Goal: Check status: Check status

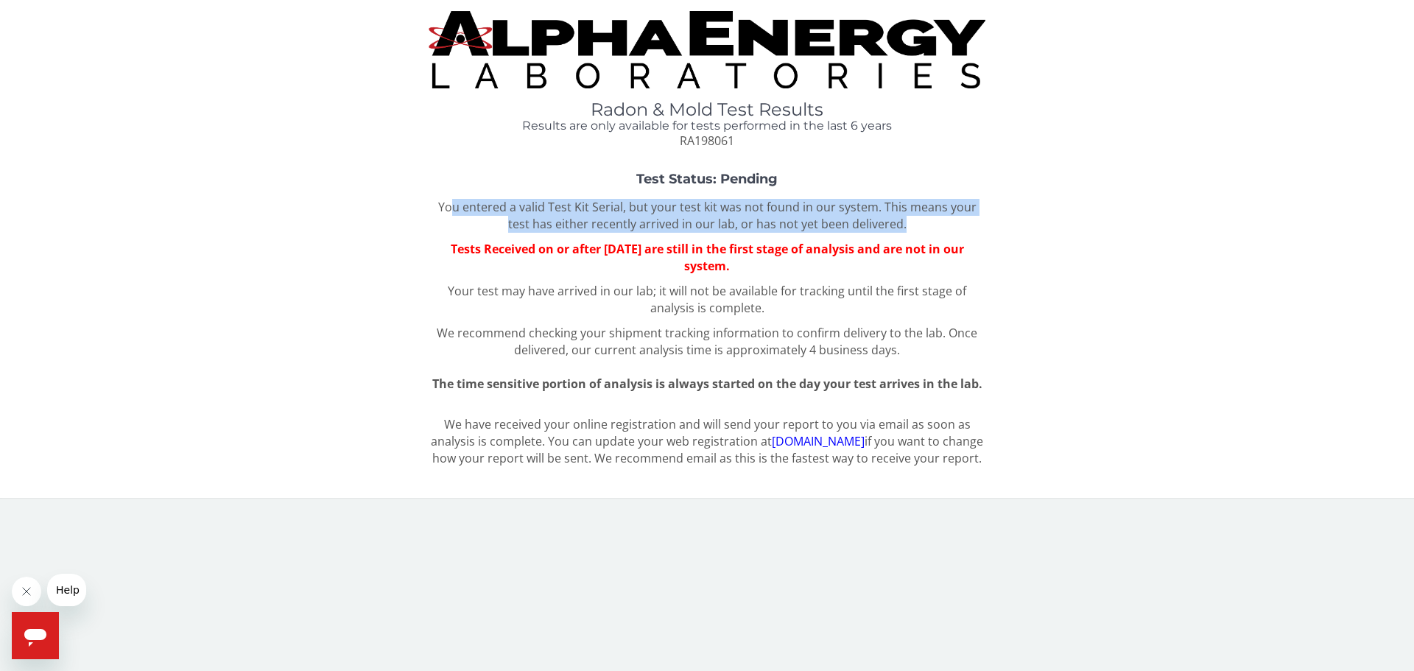
drag, startPoint x: 443, startPoint y: 205, endPoint x: 924, endPoint y: 223, distance: 480.6
click at [924, 223] on p "You entered a valid Test Kit Serial, but your test kit was not found in our sys…" at bounding box center [707, 216] width 557 height 34
click at [876, 220] on p "You entered a valid Test Kit Serial, but your test kit was not found in our sys…" at bounding box center [707, 216] width 557 height 34
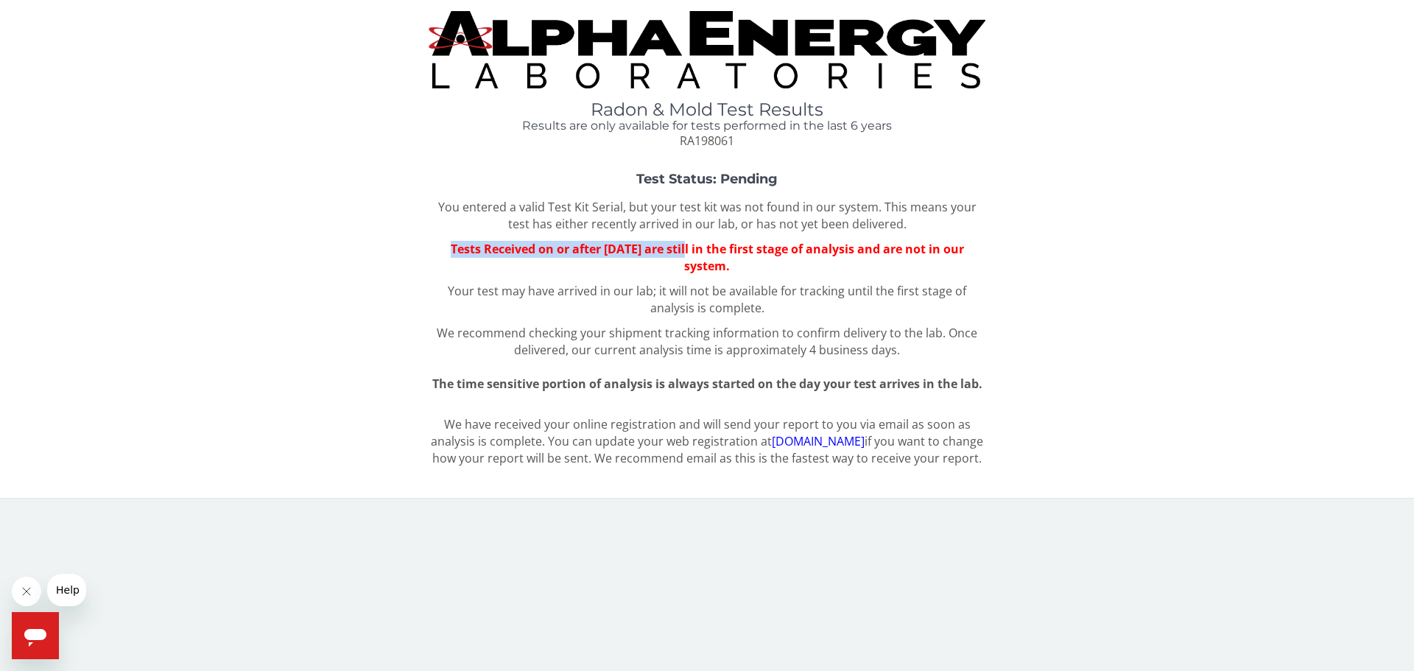
drag, startPoint x: 922, startPoint y: 228, endPoint x: 657, endPoint y: 234, distance: 265.2
click at [664, 234] on div "You entered a valid Test Kit Serial, but your test kit was not found in our sys…" at bounding box center [707, 296] width 557 height 194
click at [580, 233] on div "You entered a valid Test Kit Serial, but your test kit was not found in our sys…" at bounding box center [707, 296] width 557 height 194
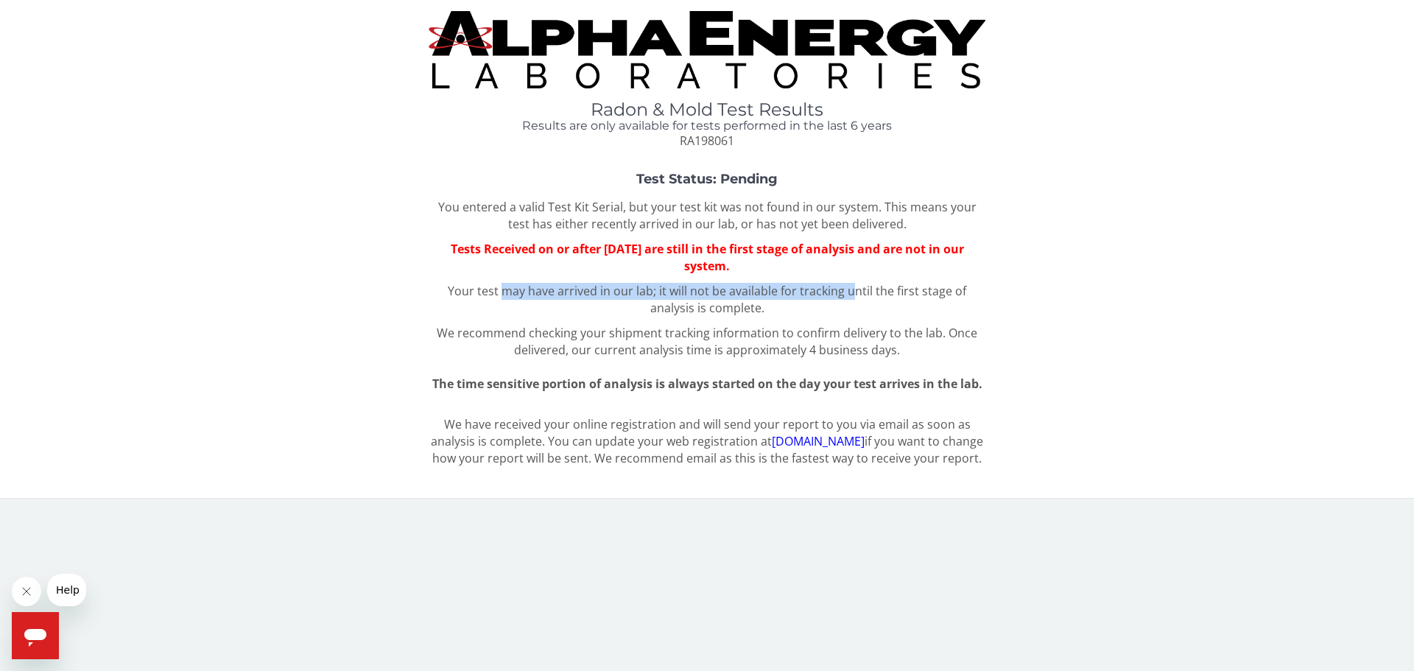
drag, startPoint x: 503, startPoint y: 299, endPoint x: 851, endPoint y: 294, distance: 348.4
click at [851, 294] on p "Your test may have arrived in our lab; it will not be available for tracking un…" at bounding box center [707, 300] width 557 height 34
drag, startPoint x: 453, startPoint y: 391, endPoint x: 543, endPoint y: 405, distance: 90.9
click at [569, 385] on span "The time sensitive portion of analysis is always started on the day your test a…" at bounding box center [707, 384] width 550 height 16
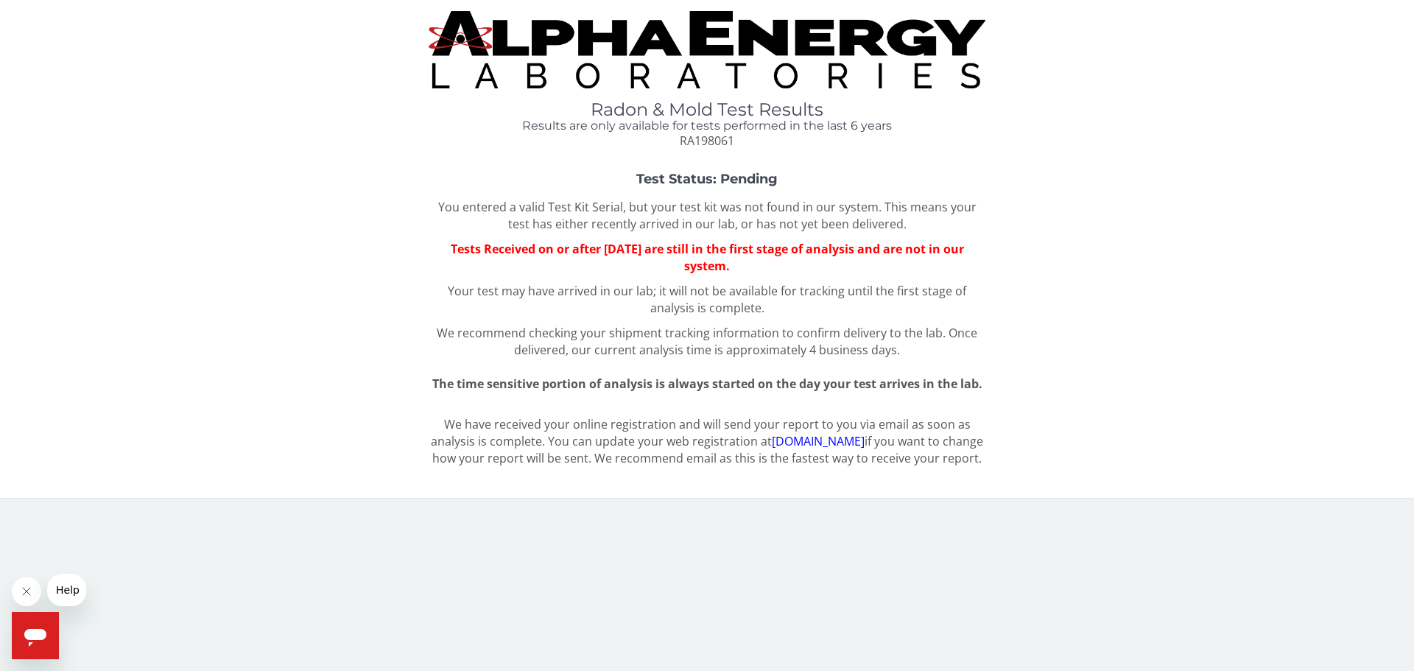
click at [522, 420] on p "We have received your online registration and will send your report to you via …" at bounding box center [707, 441] width 557 height 51
drag, startPoint x: 465, startPoint y: 428, endPoint x: 924, endPoint y: 424, distance: 458.2
click at [924, 424] on p "We have received your online registration and will send your report to you via …" at bounding box center [707, 441] width 557 height 51
drag, startPoint x: 534, startPoint y: 441, endPoint x: 695, endPoint y: 438, distance: 161.3
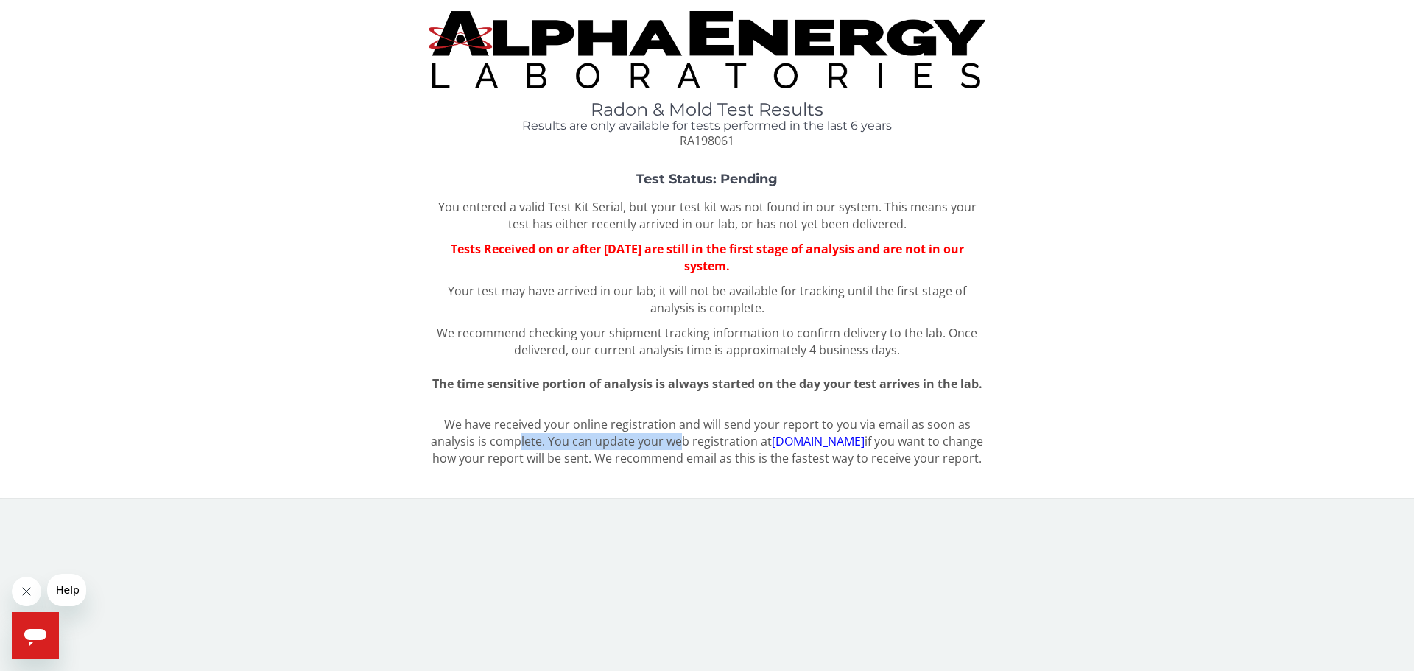
click at [695, 438] on p "We have received your online registration and will send your report to you via …" at bounding box center [707, 441] width 557 height 51
click at [841, 443] on link "[DOMAIN_NAME]" at bounding box center [818, 441] width 93 height 16
